Goal: Information Seeking & Learning: Learn about a topic

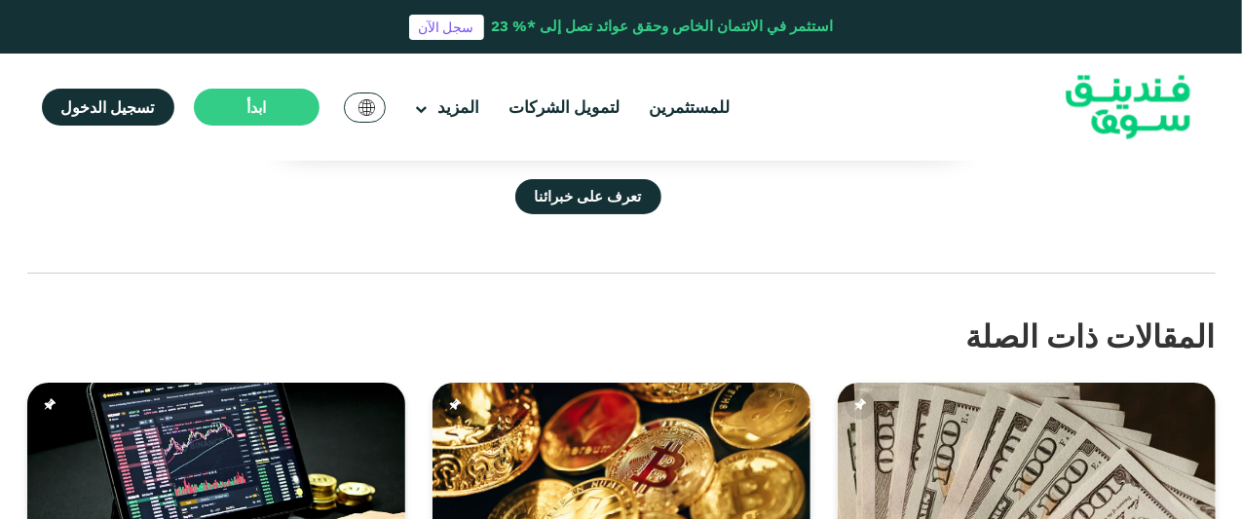
scroll to position [3633, 0]
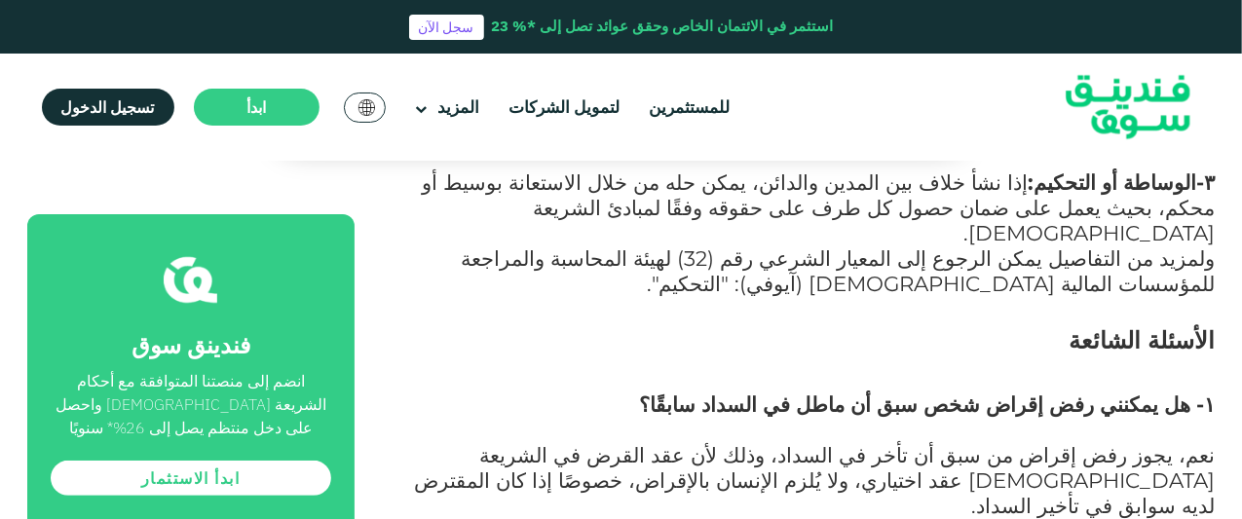
scroll to position [3798, 0]
